Goal: Navigation & Orientation: Go to known website

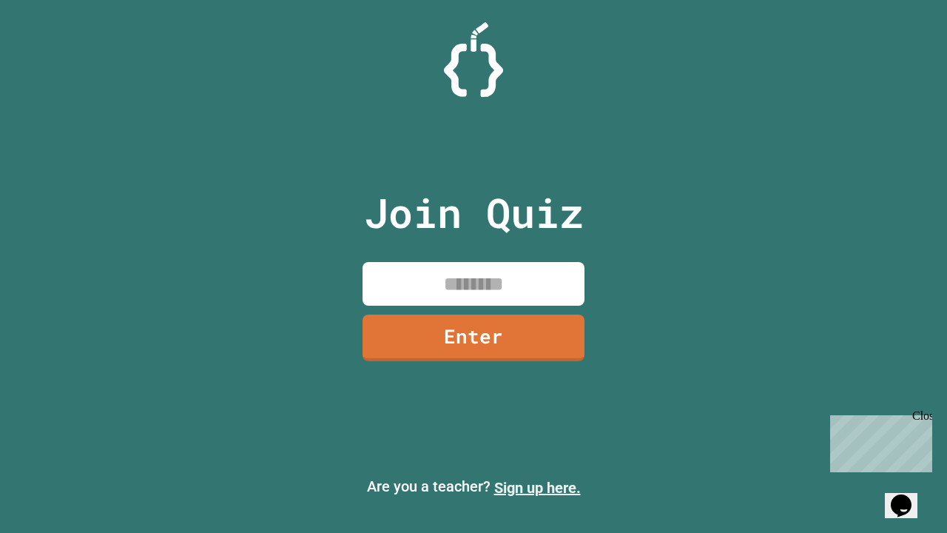
click at [537, 488] on link "Sign up here." at bounding box center [537, 488] width 87 height 18
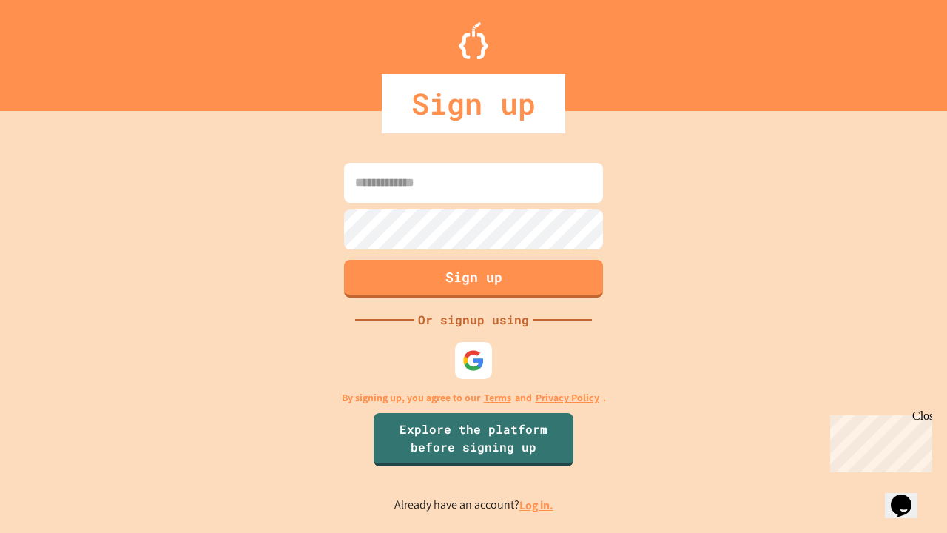
click at [537, 505] on link "Log in." at bounding box center [536, 505] width 34 height 16
